Goal: Navigation & Orientation: Find specific page/section

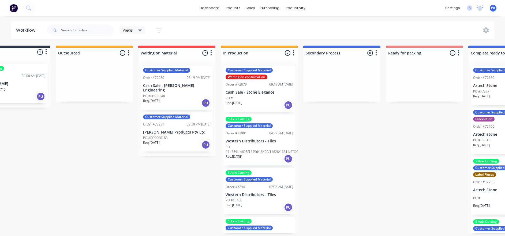
drag, startPoint x: 159, startPoint y: 186, endPoint x: 172, endPoint y: 190, distance: 13.7
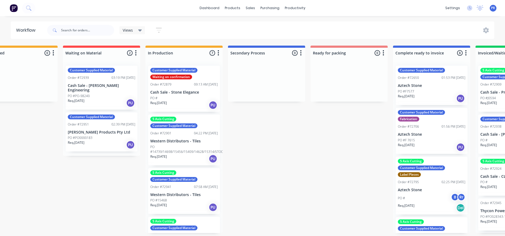
scroll to position [0, 163]
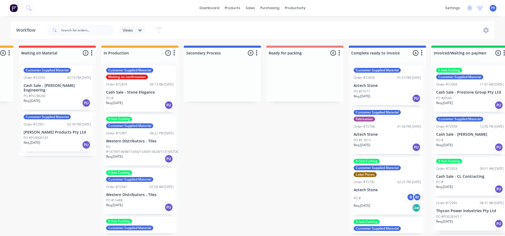
drag, startPoint x: 109, startPoint y: 184, endPoint x: 148, endPoint y: 186, distance: 38.9
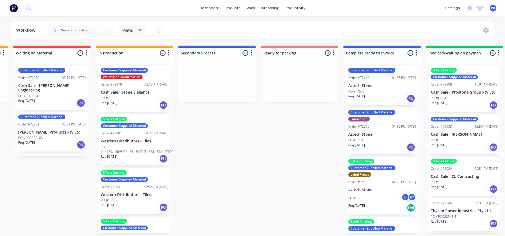
click at [229, 157] on div "Submitted 1 Status colour #273444 hex #273444 Save Cancel Summaries Total order…" at bounding box center [319, 139] width 972 height 187
click at [233, 157] on div "Submitted 1 Status colour #273444 hex #273444 Save Cancel Summaries Total order…" at bounding box center [319, 139] width 972 height 187
click at [203, 134] on div "Submitted 1 Status colour #273444 hex #273444 Save Cancel Summaries Total order…" at bounding box center [319, 139] width 972 height 187
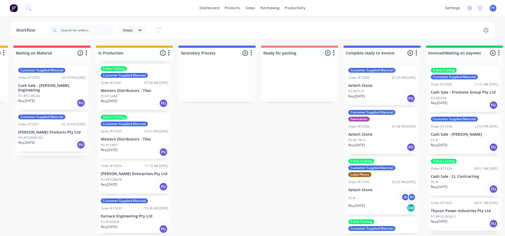
scroll to position [121, 0]
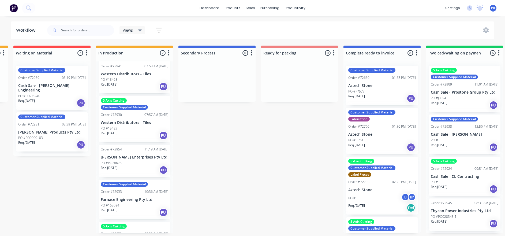
click at [130, 157] on div "Req. [DATE] PU" at bounding box center [135, 169] width 68 height 9
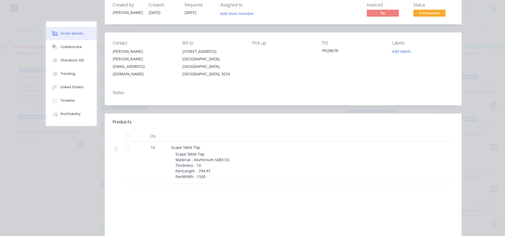
scroll to position [0, 0]
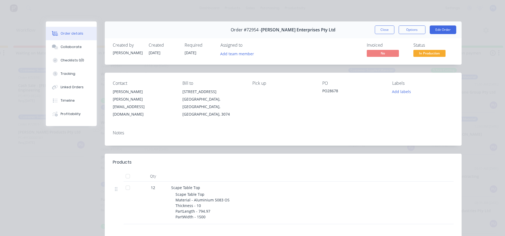
drag, startPoint x: 382, startPoint y: 31, endPoint x: 370, endPoint y: 38, distance: 13.9
click at [337, 32] on button "Close" at bounding box center [385, 29] width 20 height 9
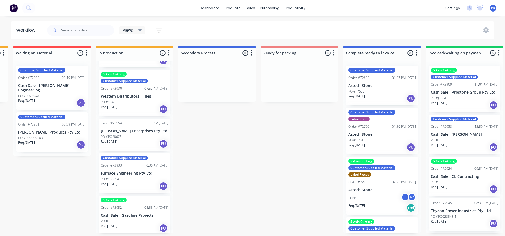
scroll to position [3, 163]
click at [122, 157] on div "Customer Supplied Material Order #72933 10:36 AM [DATE] Furnace Engineering Pty…" at bounding box center [135, 172] width 72 height 39
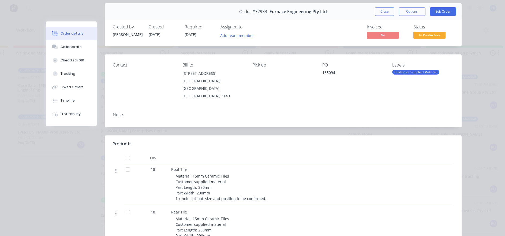
scroll to position [0, 0]
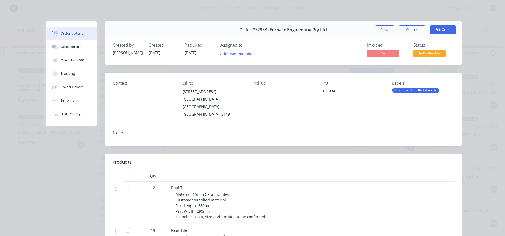
click at [337, 33] on button "Close" at bounding box center [385, 29] width 20 height 9
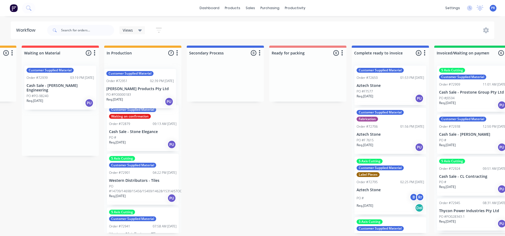
drag, startPoint x: 51, startPoint y: 127, endPoint x: 141, endPoint y: 82, distance: 100.6
click at [141, 83] on div "Submitted 1 Status colour #273444 hex #273444 Save Cancel Summaries Total order…" at bounding box center [327, 139] width 972 height 187
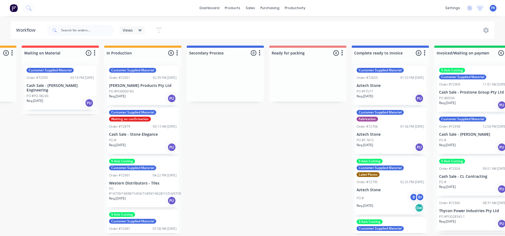
click at [127, 89] on p "PO #PO0000183" at bounding box center [121, 91] width 25 height 5
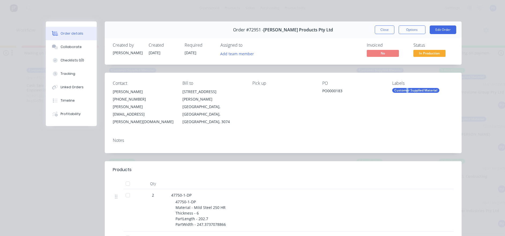
click at [337, 92] on div "Customer Supplied Material" at bounding box center [415, 90] width 47 height 5
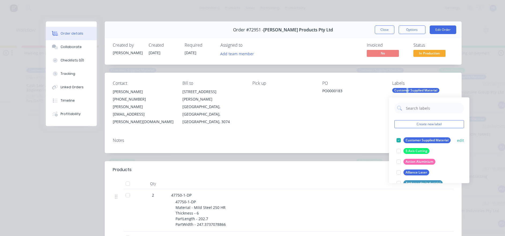
drag, startPoint x: 404, startPoint y: 92, endPoint x: 397, endPoint y: 147, distance: 56.1
click at [337, 147] on div at bounding box center [398, 151] width 11 height 11
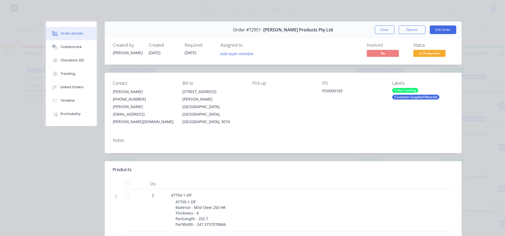
click at [337, 138] on div "Notes" at bounding box center [283, 140] width 341 height 5
click at [337, 32] on button "Close" at bounding box center [385, 29] width 20 height 9
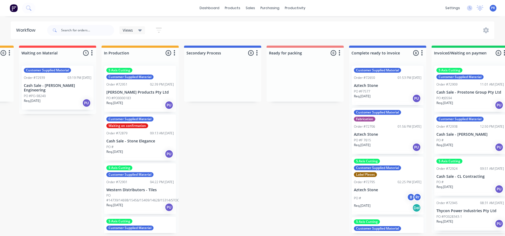
drag, startPoint x: 207, startPoint y: 160, endPoint x: 215, endPoint y: 177, distance: 18.5
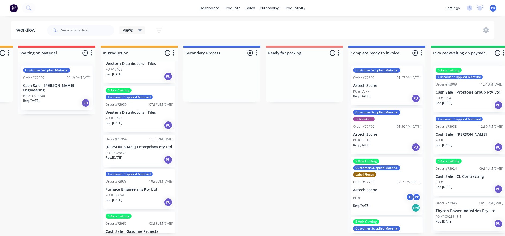
scroll to position [196, 0]
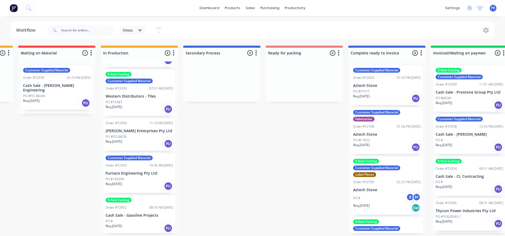
click at [132, 157] on div "Order #72952 08:33 AM [DATE]" at bounding box center [140, 207] width 68 height 5
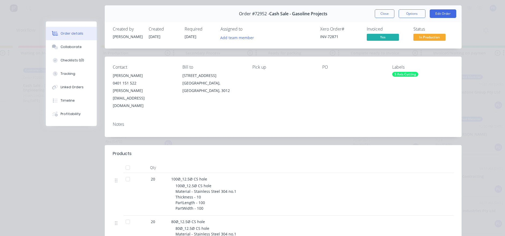
scroll to position [0, 0]
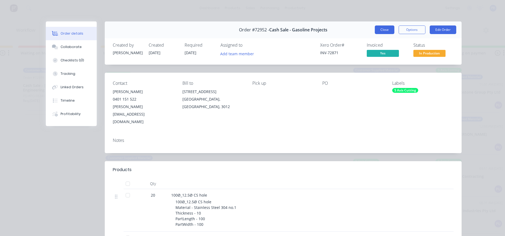
click at [337, 32] on button "Close" at bounding box center [385, 29] width 20 height 9
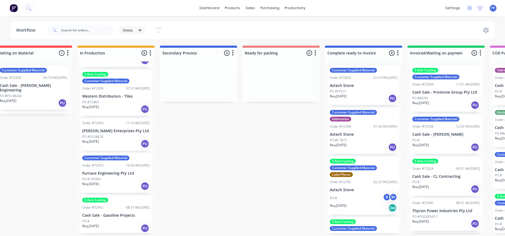
drag, startPoint x: 273, startPoint y: 133, endPoint x: 292, endPoint y: 140, distance: 19.7
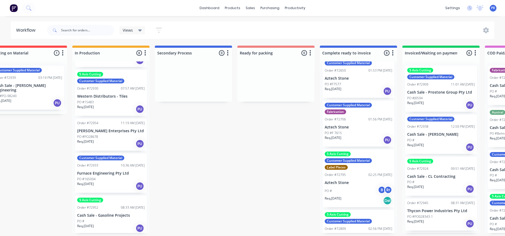
scroll to position [8, 0]
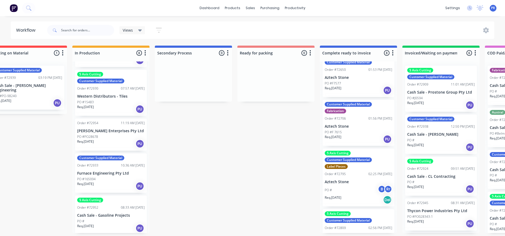
drag, startPoint x: 249, startPoint y: 147, endPoint x: 259, endPoint y: 145, distance: 9.9
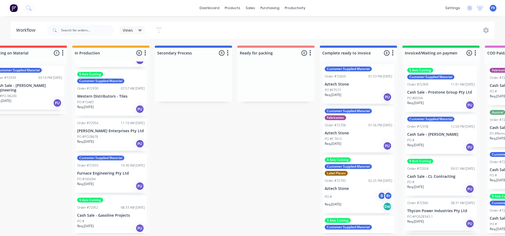
scroll to position [0, 0]
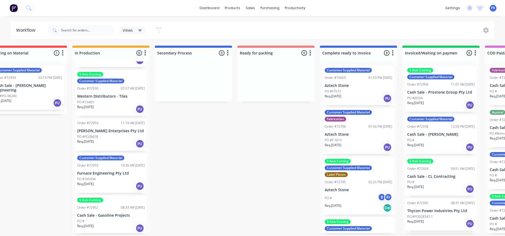
click at [226, 156] on div "Submitted 1 Status colour #273444 hex #273444 Save Cancel Summaries Total order…" at bounding box center [295, 139] width 972 height 187
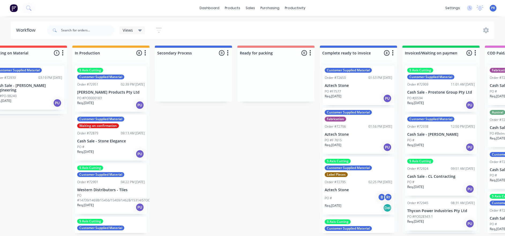
scroll to position [0, 187]
click at [303, 140] on div "Submitted 1 Status colour #273444 hex #273444 Save Cancel Summaries Total order…" at bounding box center [295, 139] width 972 height 187
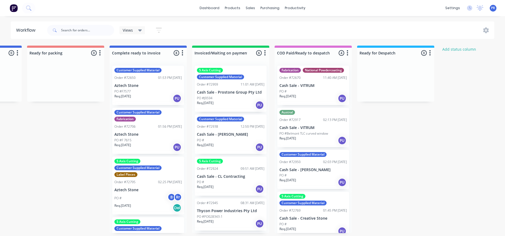
drag, startPoint x: 304, startPoint y: 148, endPoint x: 319, endPoint y: 148, distance: 15.0
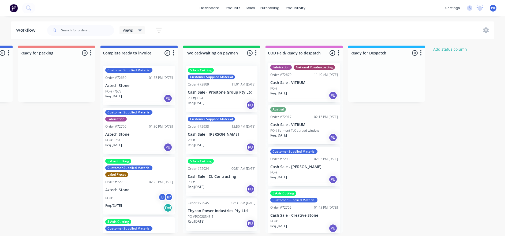
scroll to position [3, 406]
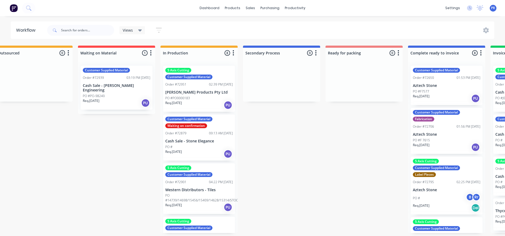
drag, startPoint x: 360, startPoint y: 190, endPoint x: 307, endPoint y: 183, distance: 52.7
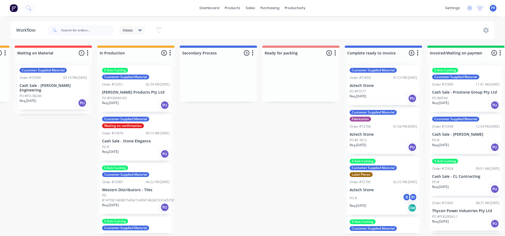
drag, startPoint x: 331, startPoint y: 180, endPoint x: 341, endPoint y: 180, distance: 10.5
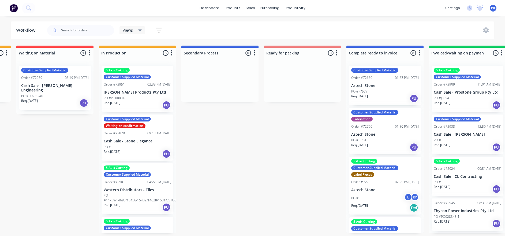
scroll to position [3, 159]
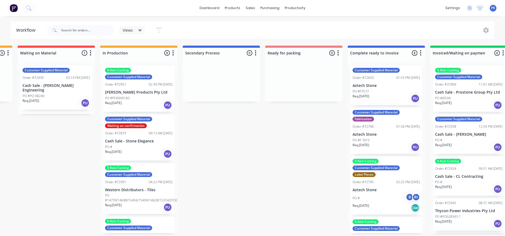
drag, startPoint x: 311, startPoint y: 170, endPoint x: 303, endPoint y: 175, distance: 10.2
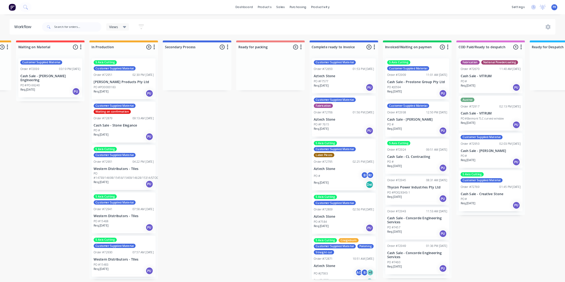
scroll to position [1, 159]
